Goal: Communication & Community: Ask a question

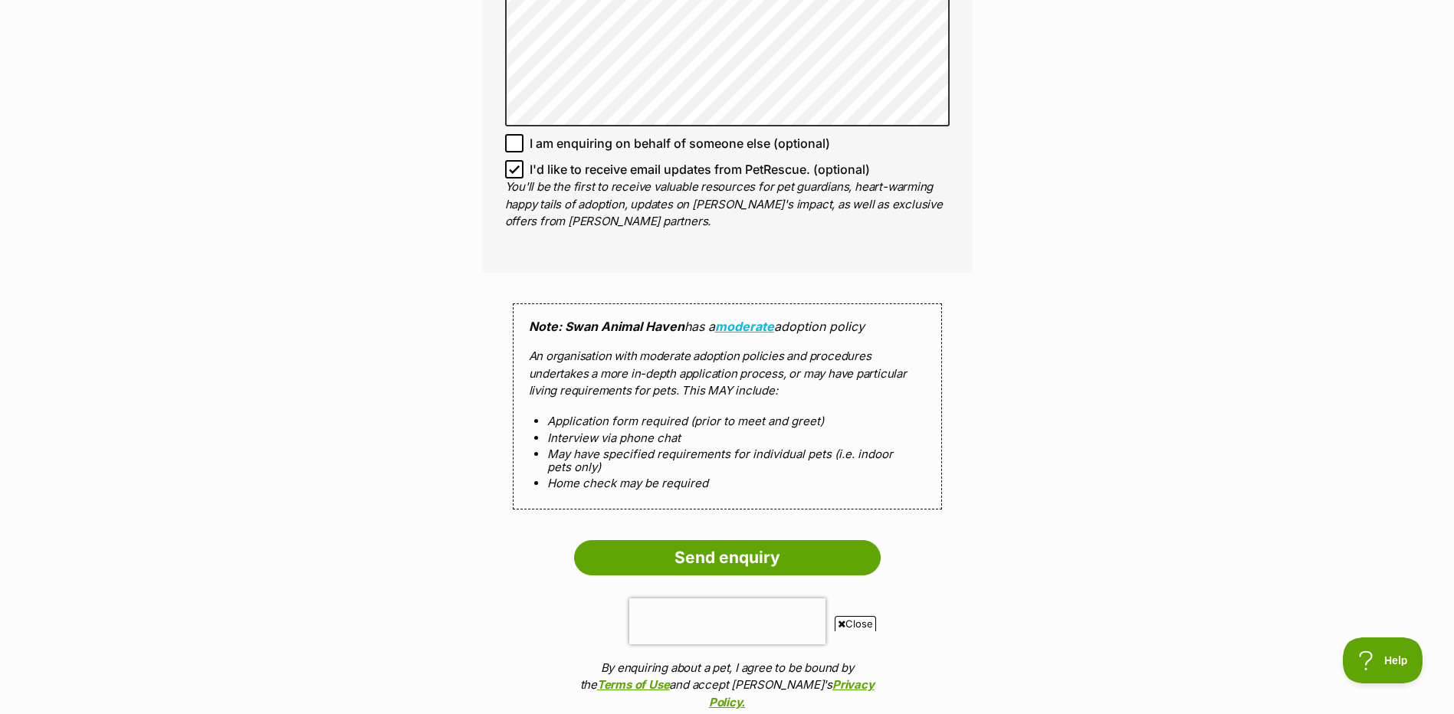
scroll to position [1380, 0]
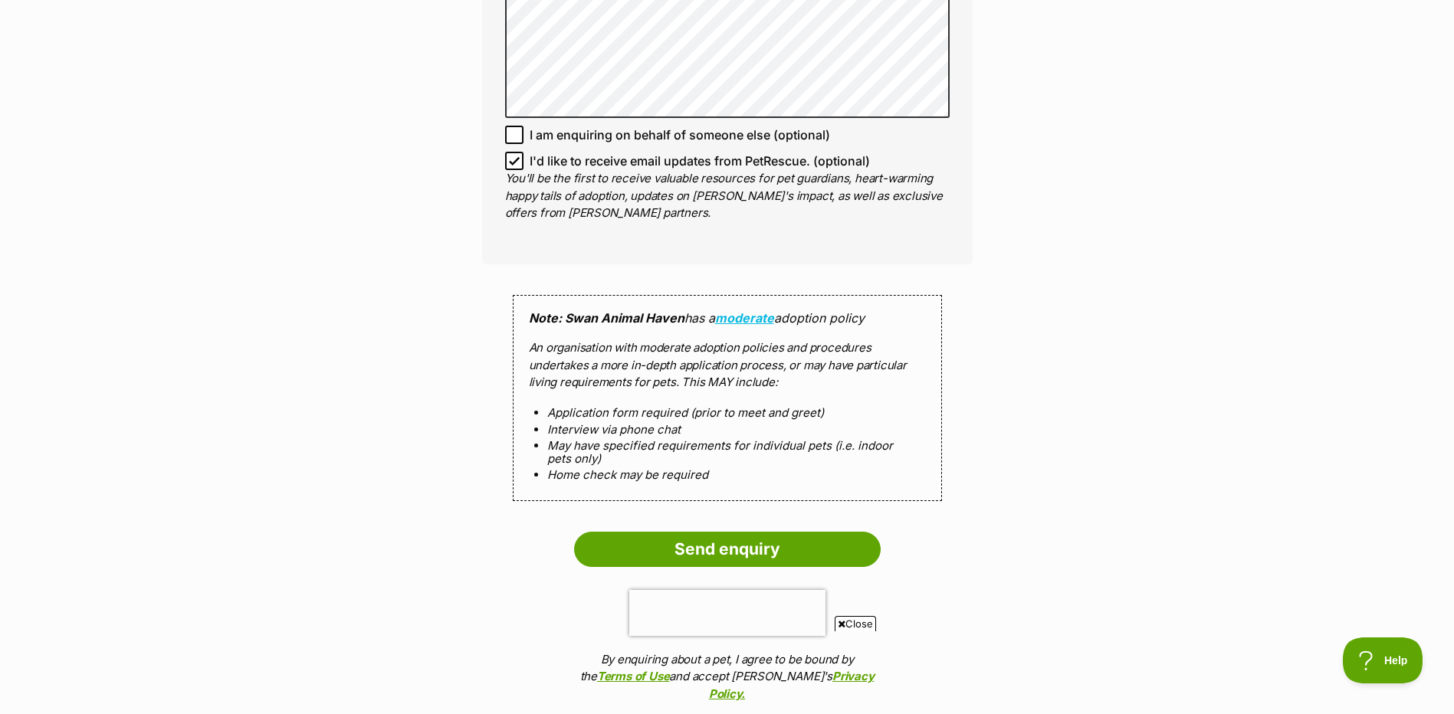
click at [517, 130] on icon at bounding box center [514, 135] width 11 height 11
click at [517, 126] on input "I am enquiring on behalf of someone else (optional)" at bounding box center [514, 135] width 18 height 18
click at [517, 130] on icon at bounding box center [514, 135] width 11 height 11
click at [517, 126] on input "I am enquiring on behalf of someone else (optional)" at bounding box center [514, 135] width 18 height 18
checkbox input "false"
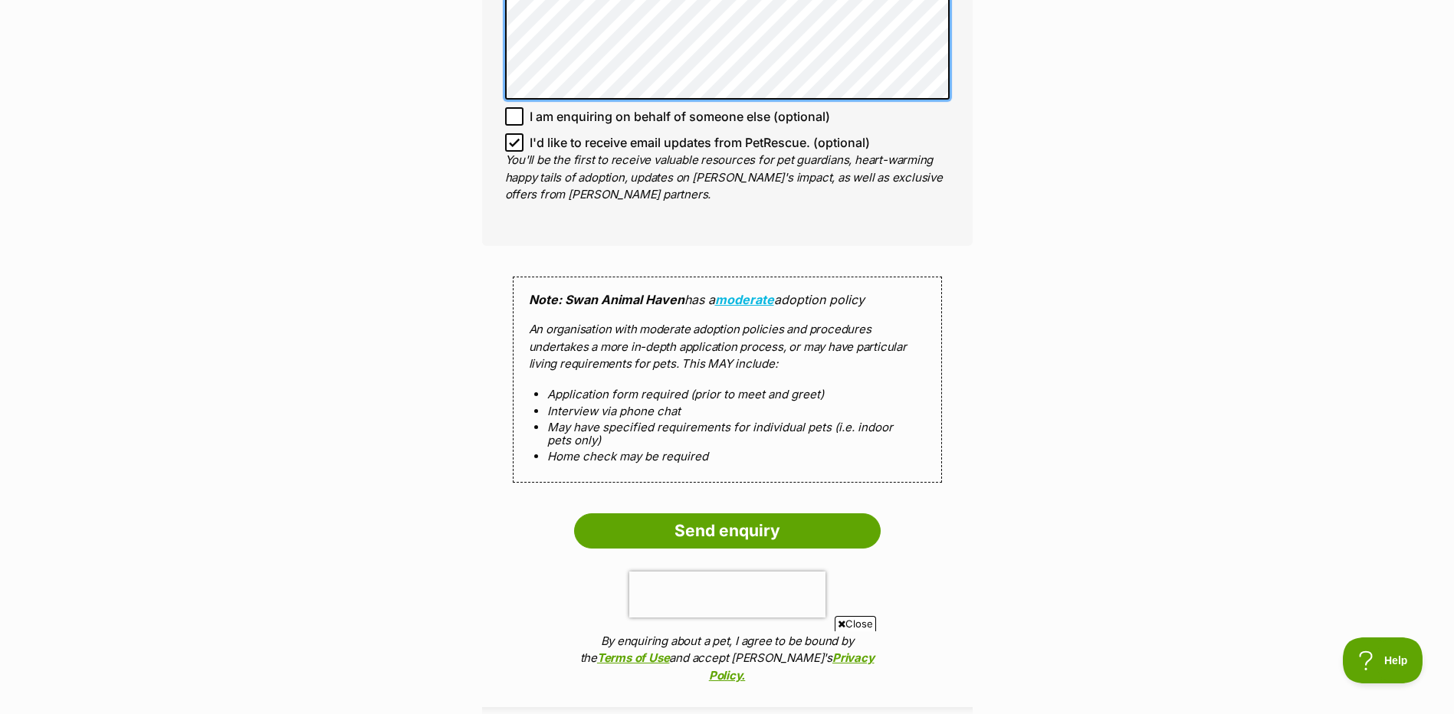
scroll to position [1687, 0]
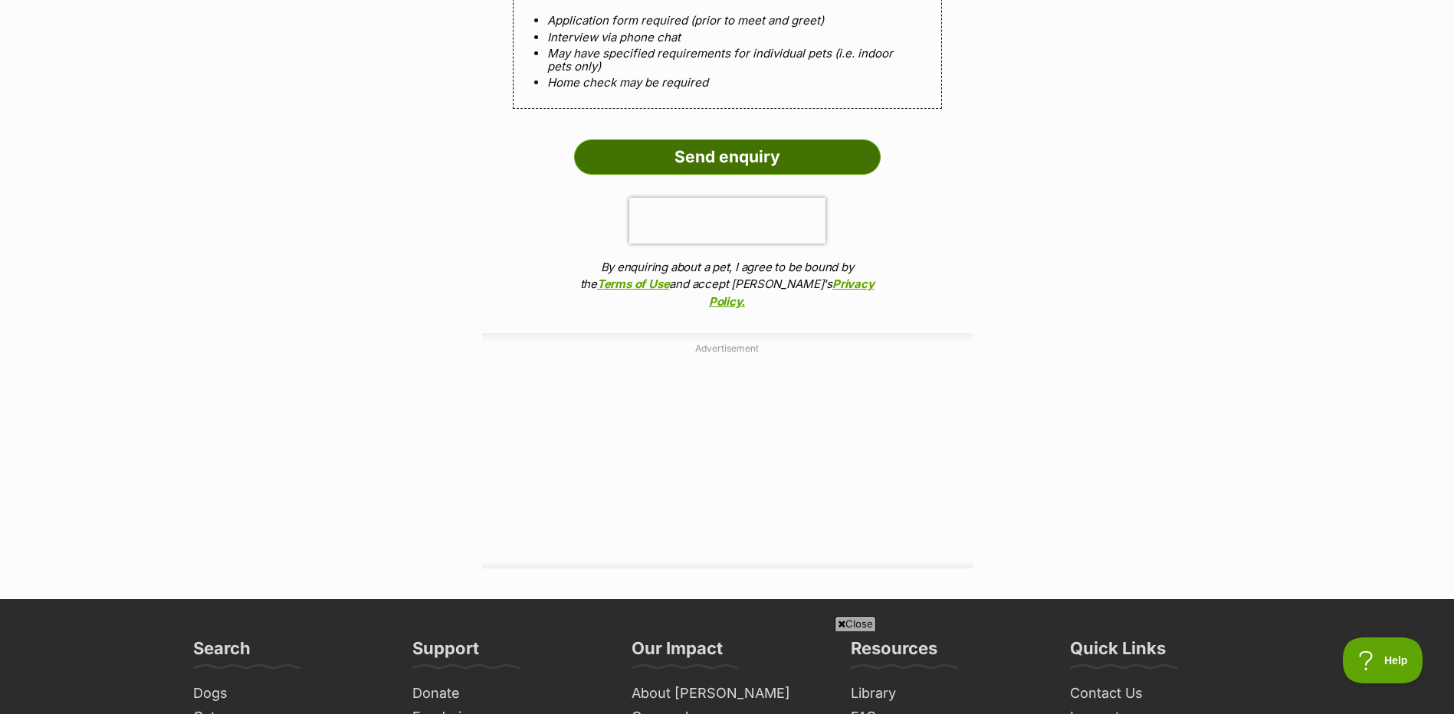
click at [772, 140] on input "Send enquiry" at bounding box center [727, 157] width 307 height 35
click at [812, 140] on input "Send enquiry" at bounding box center [727, 157] width 307 height 35
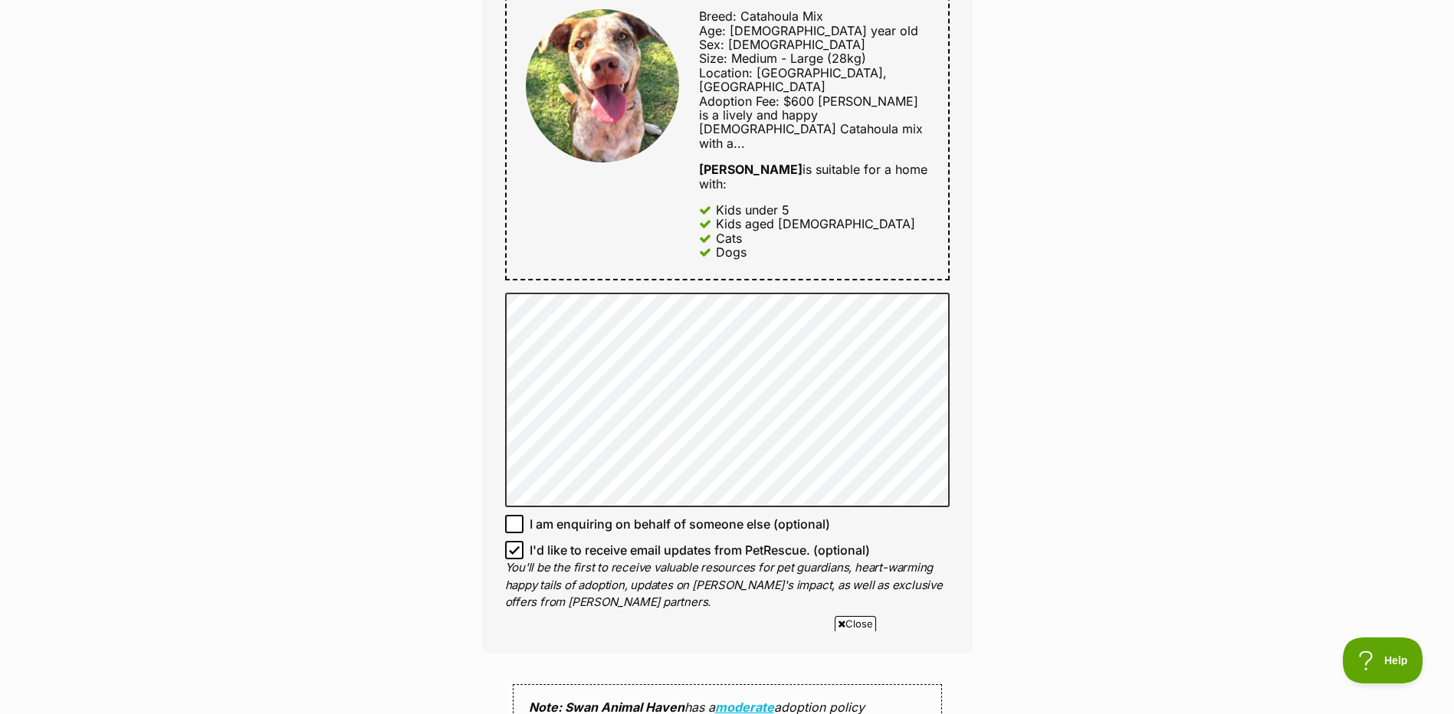
scroll to position [613, 0]
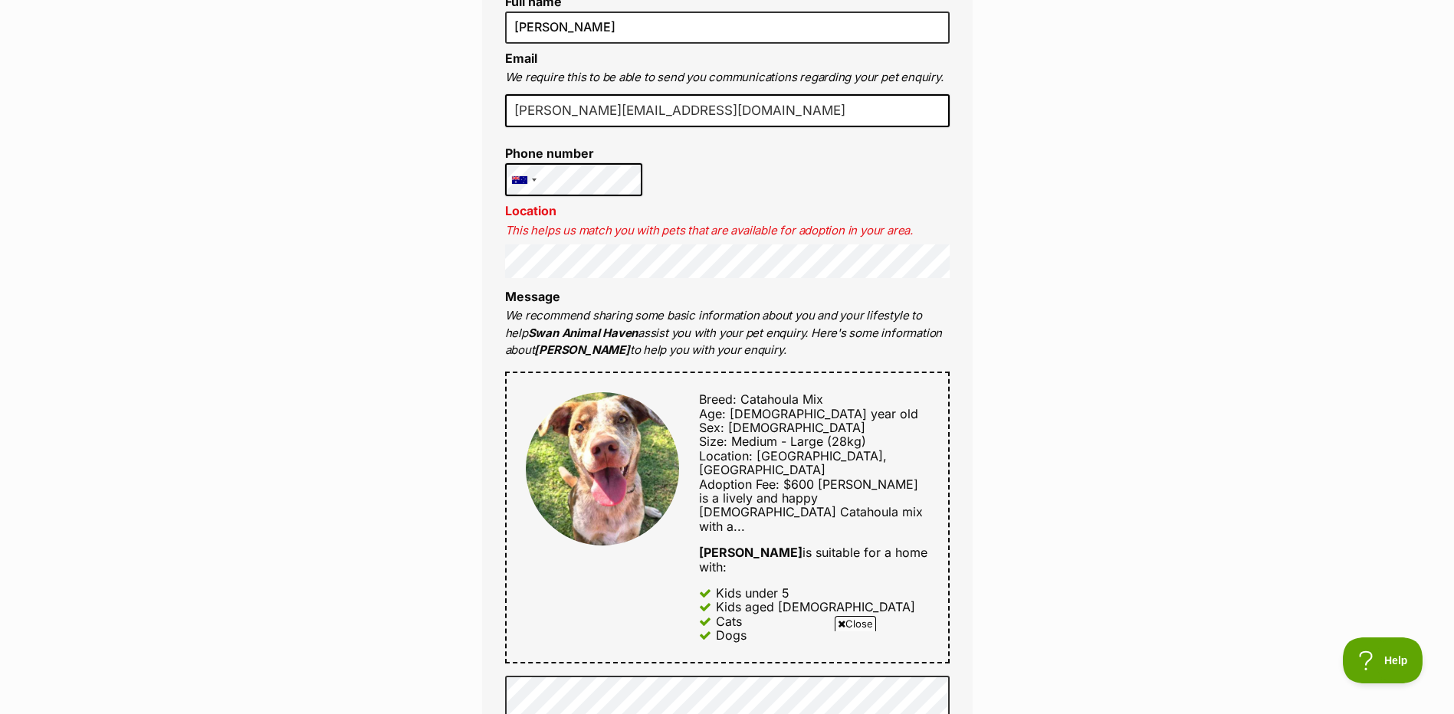
click at [829, 280] on div "Full name [PERSON_NAME] Email We require this to be able to send you communicat…" at bounding box center [727, 500] width 491 height 1073
click at [1112, 235] on div "Enquire about [PERSON_NAME] 0498 235 680 Send an enquiry via the form below or …" at bounding box center [727, 630] width 1454 height 2208
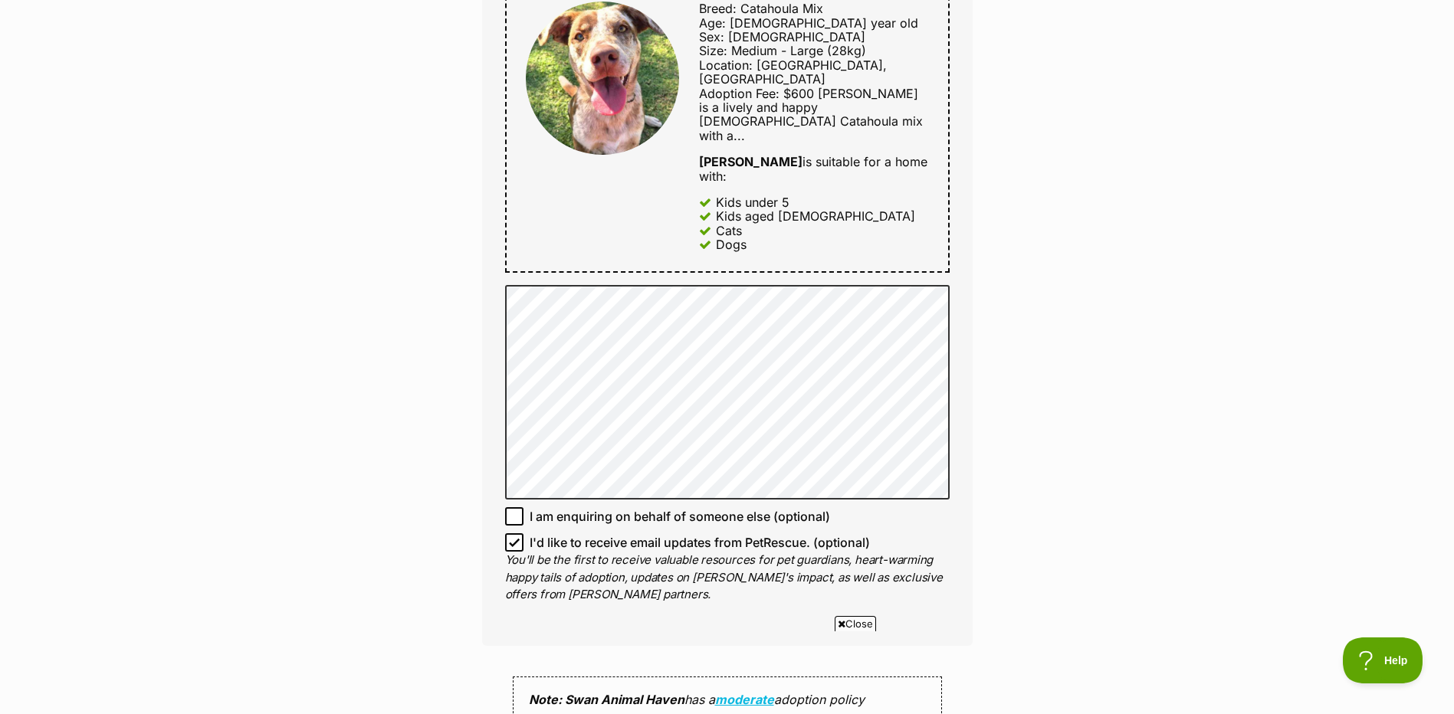
scroll to position [1303, 0]
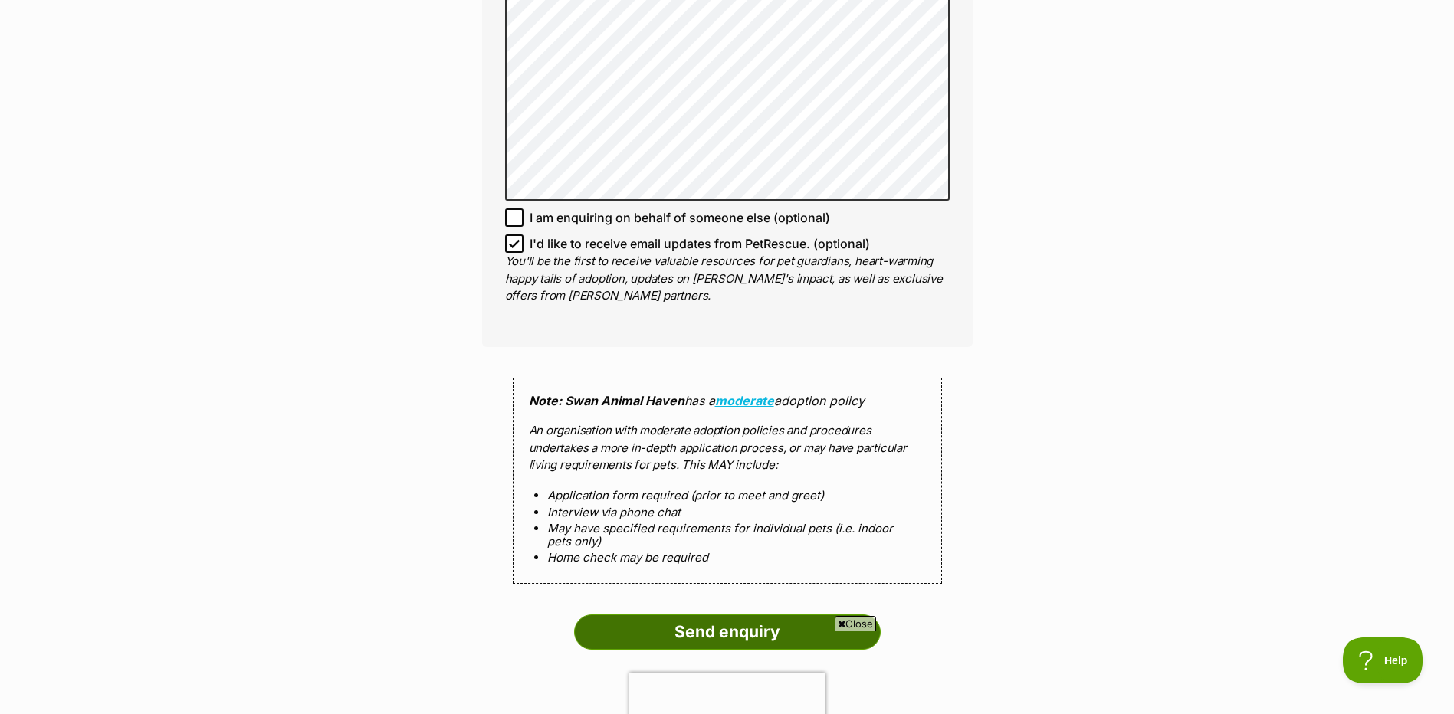
click at [797, 615] on input "Send enquiry" at bounding box center [727, 632] width 307 height 35
